Goal: Book appointment/travel/reservation

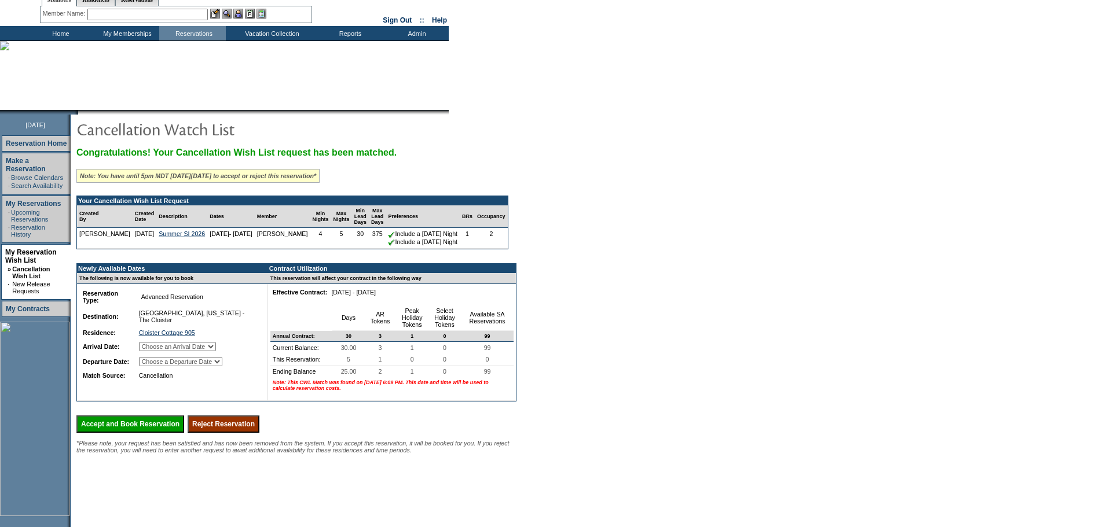
scroll to position [58, 0]
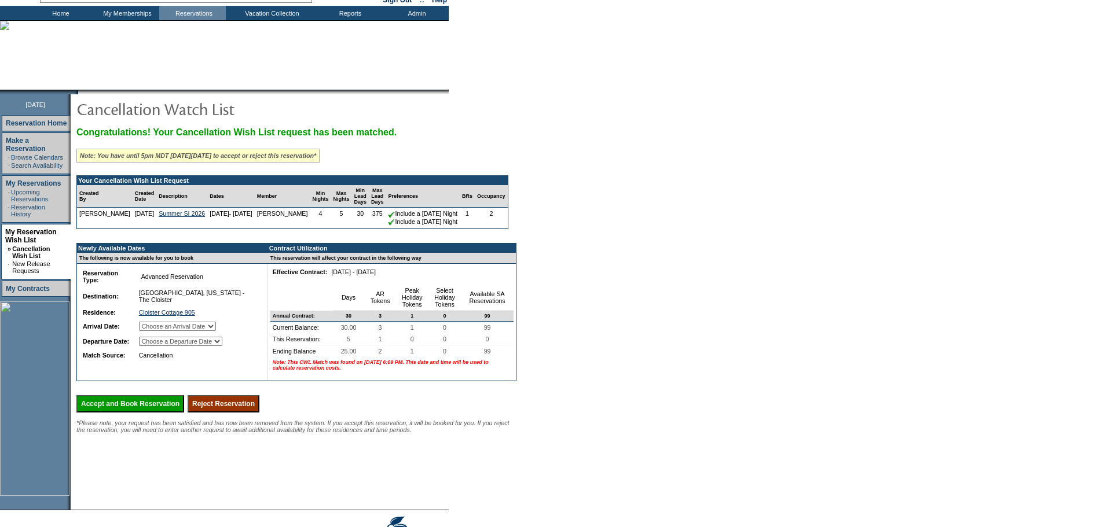
click at [216, 331] on select "Choose an Arrival Date [DATE] [DATE] [DATE] [DATE] [DATE]" at bounding box center [177, 326] width 77 height 9
select select "[DATE]"
click at [153, 331] on select "Choose an Arrival Date [DATE] [DATE] [DATE] [DATE] [DATE]" at bounding box center [177, 326] width 77 height 9
click at [216, 346] on select "Choose a Departure Date [DATE] [DATE] [DATE] [DATE] [DATE]" at bounding box center [180, 341] width 83 height 9
select select "[DATE]"
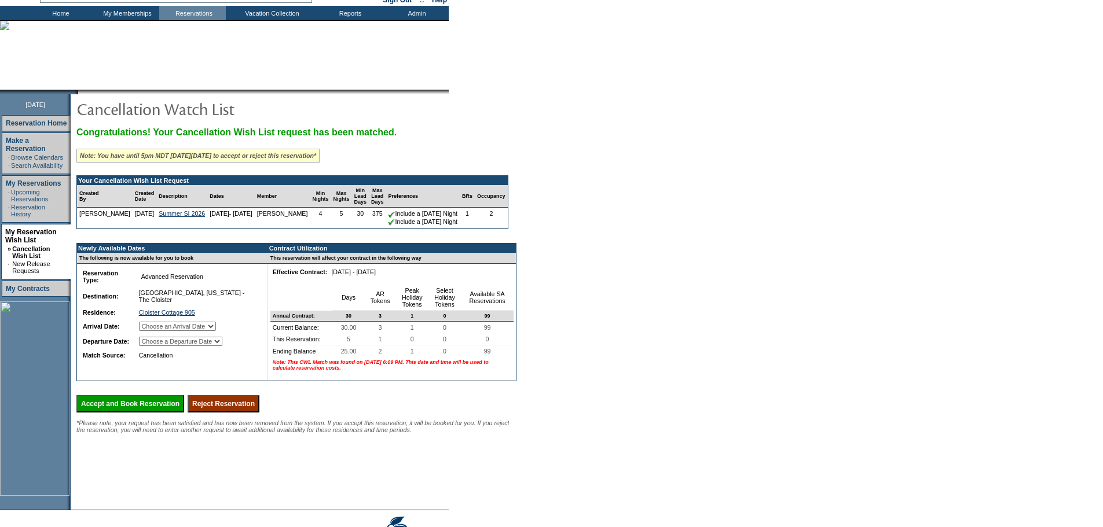
click at [153, 346] on select "Choose a Departure Date [DATE] [DATE] [DATE] [DATE] [DATE]" at bounding box center [180, 341] width 83 height 9
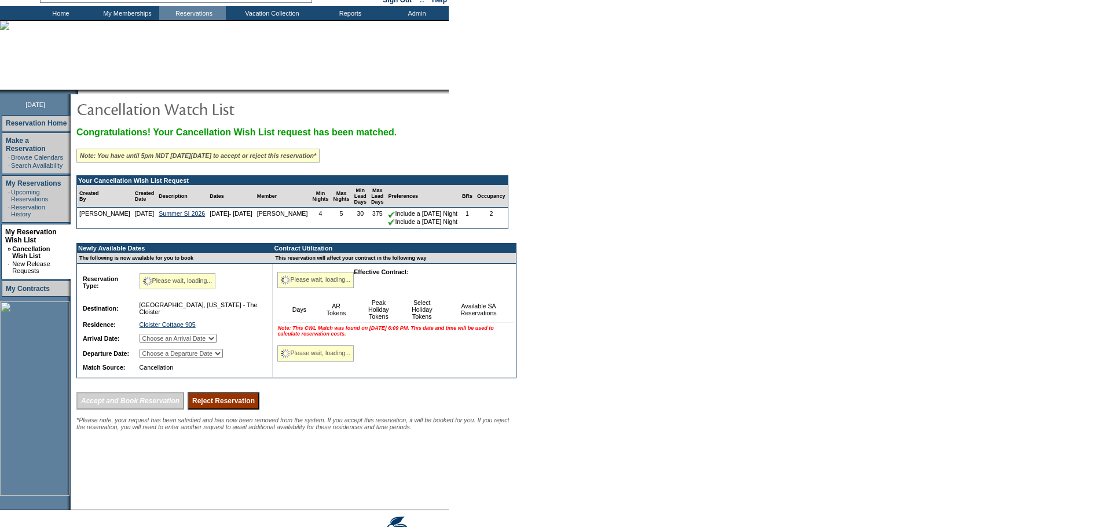
click at [597, 390] on form "Follow Us ::" at bounding box center [551, 255] width 1103 height 626
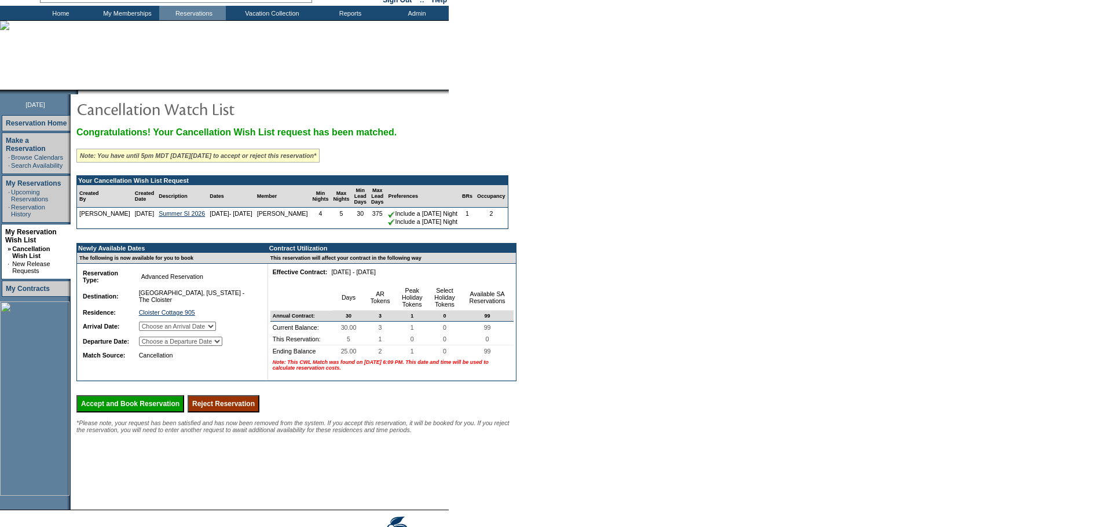
click at [609, 231] on form "Follow Us ::" at bounding box center [551, 255] width 1103 height 626
click at [579, 288] on form "Follow Us ::" at bounding box center [551, 255] width 1103 height 626
click at [688, 291] on form "Follow Us ::" at bounding box center [551, 255] width 1103 height 626
click at [687, 291] on form "Follow Us ::" at bounding box center [551, 255] width 1103 height 626
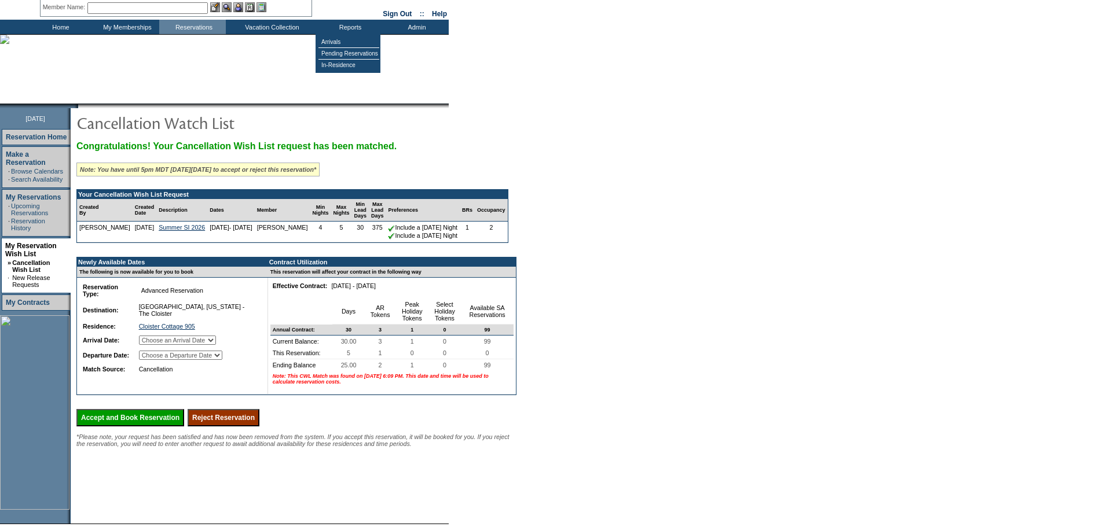
scroll to position [0, 0]
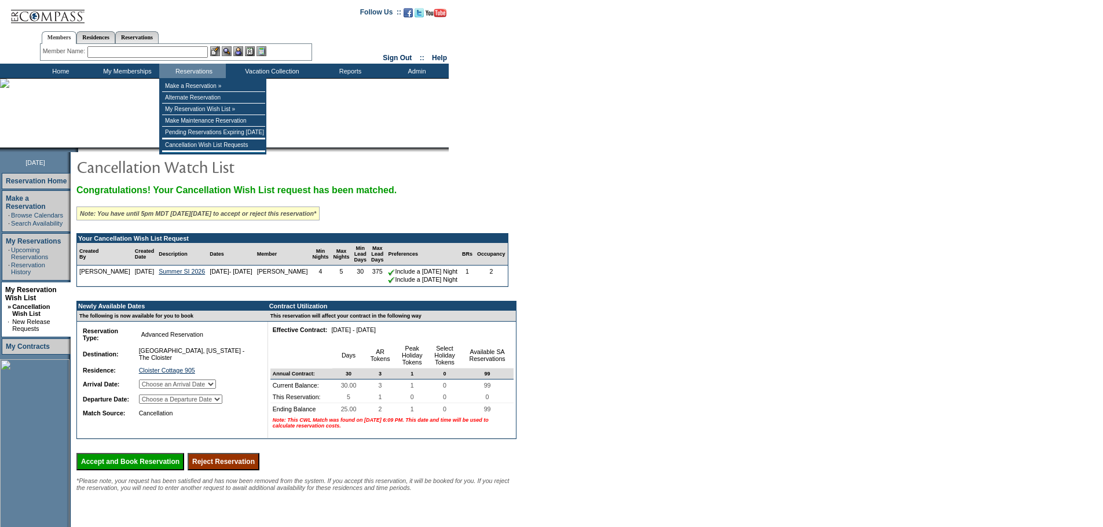
click at [192, 57] on input "text" at bounding box center [147, 52] width 120 height 12
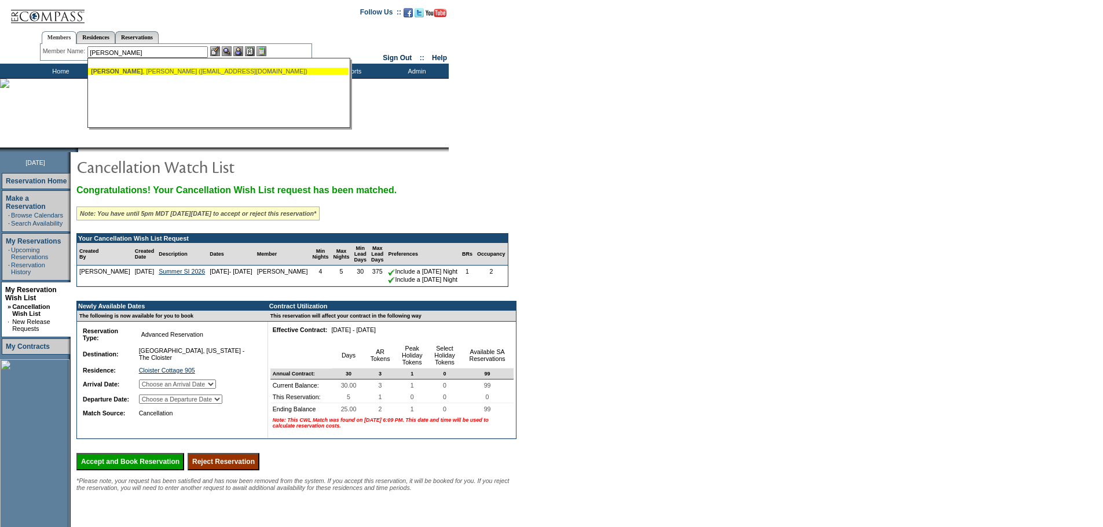
click at [165, 69] on div "[PERSON_NAME] ([EMAIL_ADDRESS][DOMAIN_NAME])" at bounding box center [218, 71] width 255 height 7
type input "[PERSON_NAME] ([EMAIL_ADDRESS][DOMAIN_NAME])"
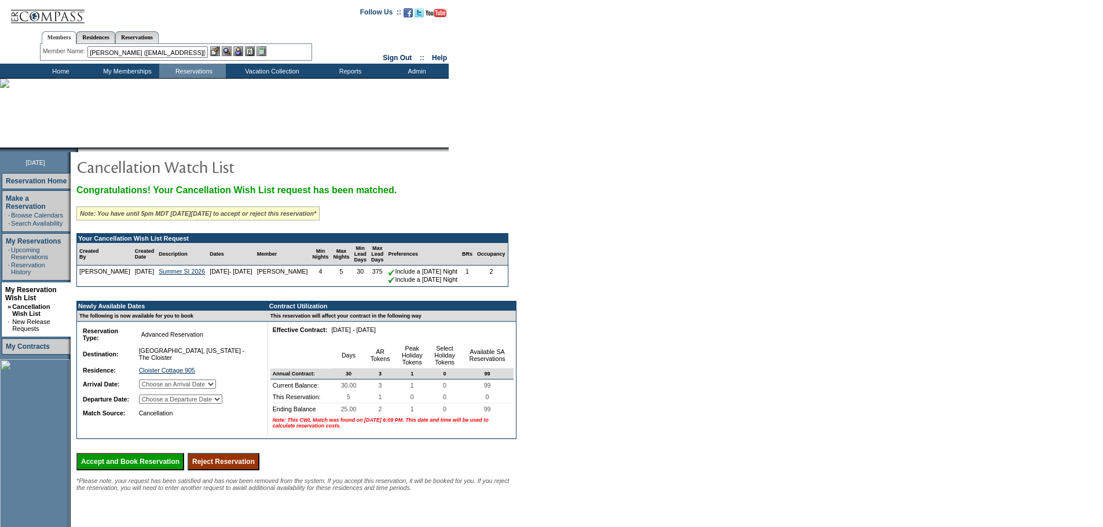
click at [243, 50] on img at bounding box center [238, 51] width 10 height 10
click at [230, 50] on img at bounding box center [227, 51] width 10 height 10
